Goal: Task Accomplishment & Management: Manage account settings

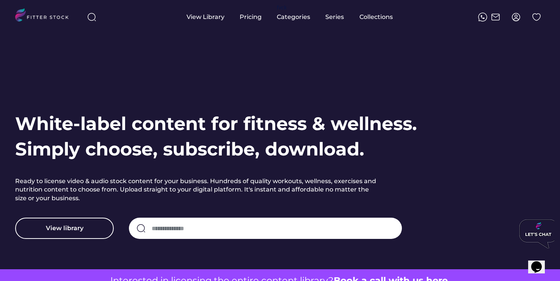
click at [513, 19] on img at bounding box center [515, 17] width 9 height 9
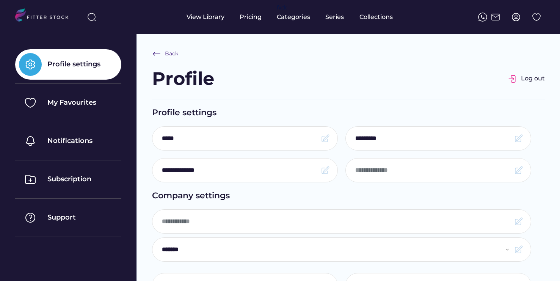
select select "**********"
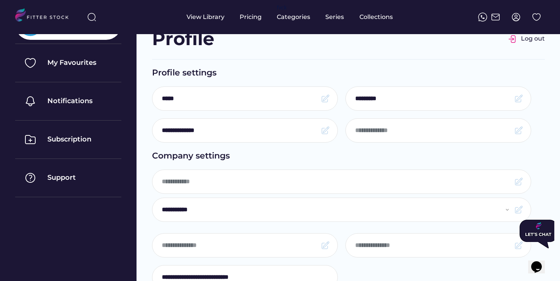
scroll to position [40, 0]
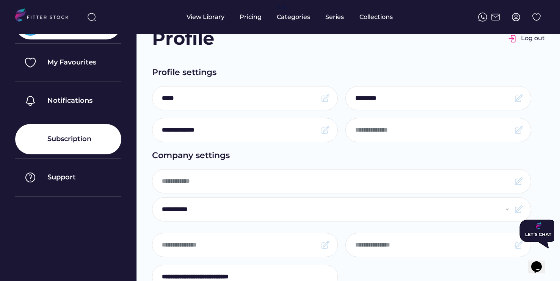
click at [60, 136] on div "Subscription" at bounding box center [69, 138] width 44 height 9
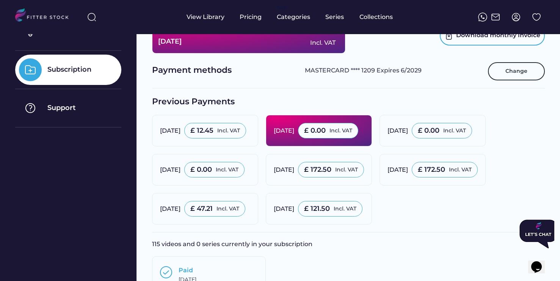
scroll to position [109, 0]
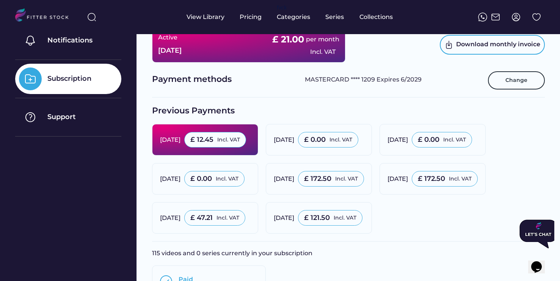
click at [180, 136] on div "[DATE]" at bounding box center [170, 140] width 20 height 8
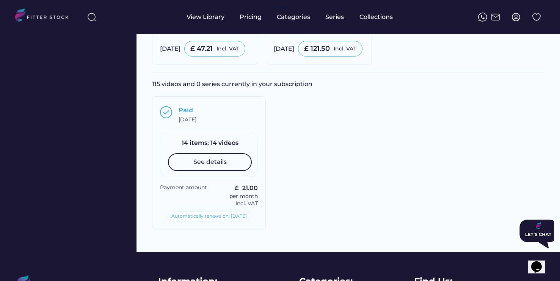
scroll to position [269, 0]
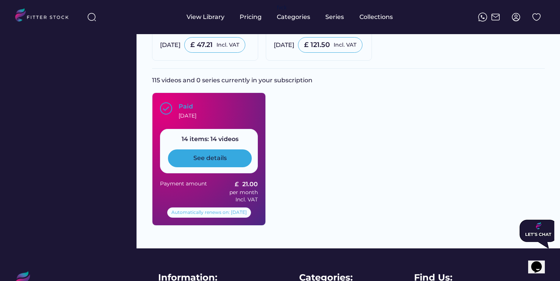
click at [222, 158] on div "See details" at bounding box center [209, 158] width 33 height 8
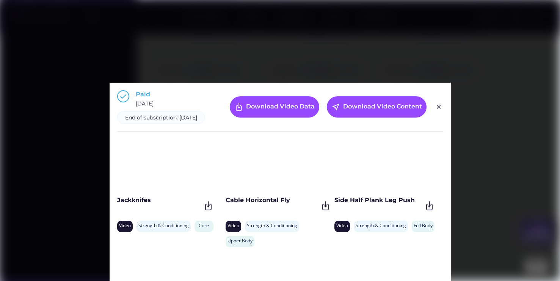
scroll to position [207, 0]
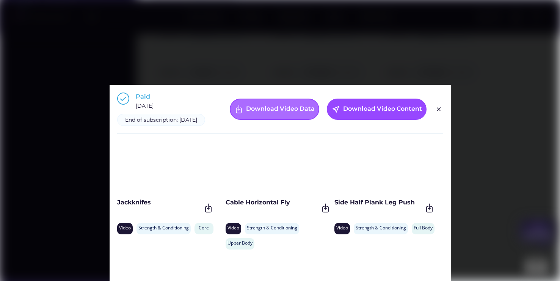
click at [270, 114] on div "Download Video Data" at bounding box center [280, 109] width 69 height 9
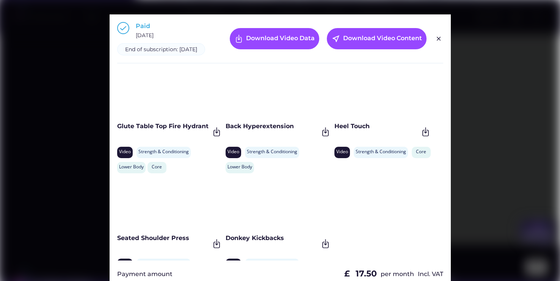
scroll to position [370, 0]
